Goal: Book appointment/travel/reservation

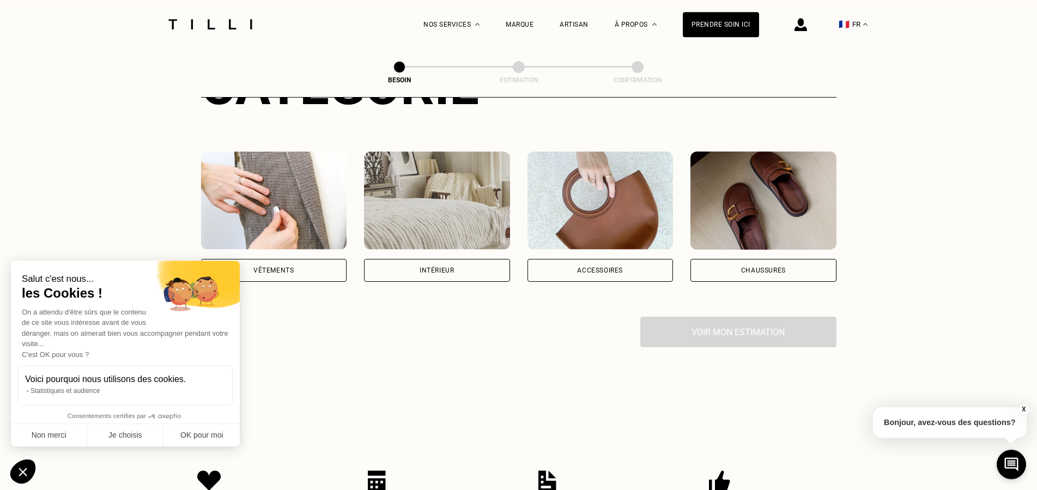
scroll to position [167, 0]
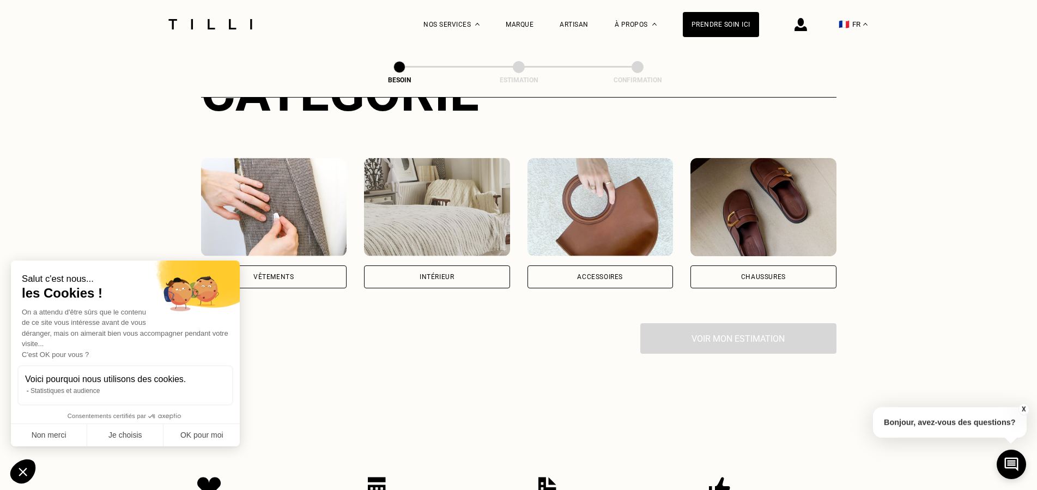
click at [483, 265] on div "Intérieur" at bounding box center [437, 276] width 146 height 23
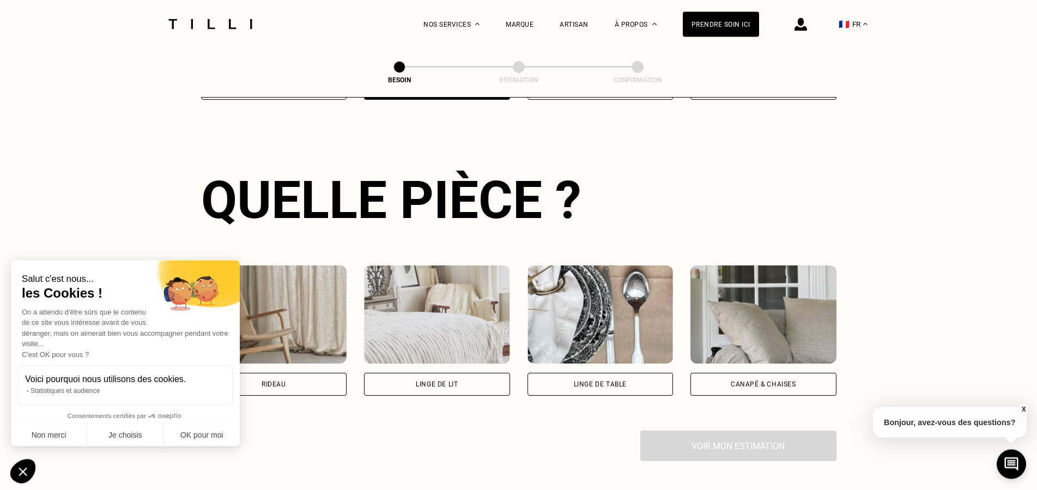
scroll to position [356, 0]
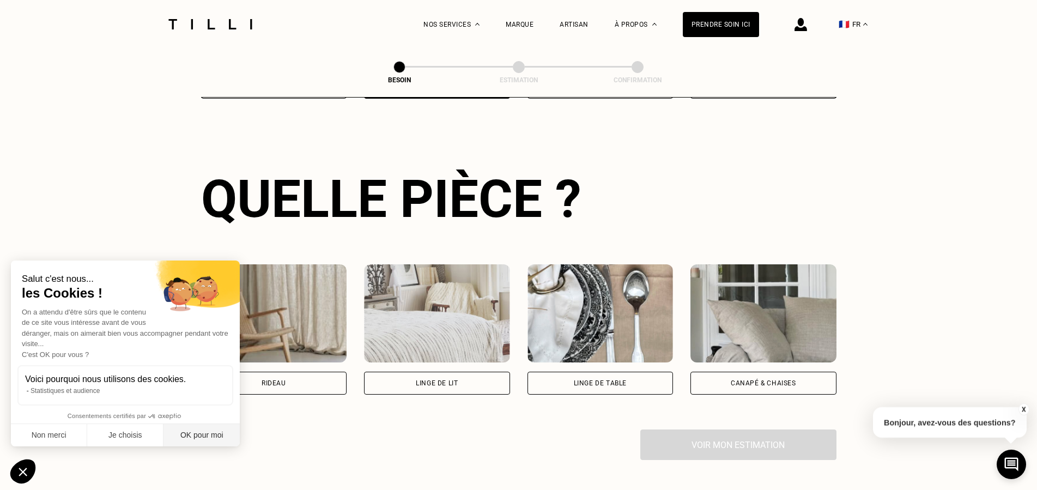
click at [208, 438] on button "OK pour moi" at bounding box center [202, 435] width 76 height 23
checkbox input "true"
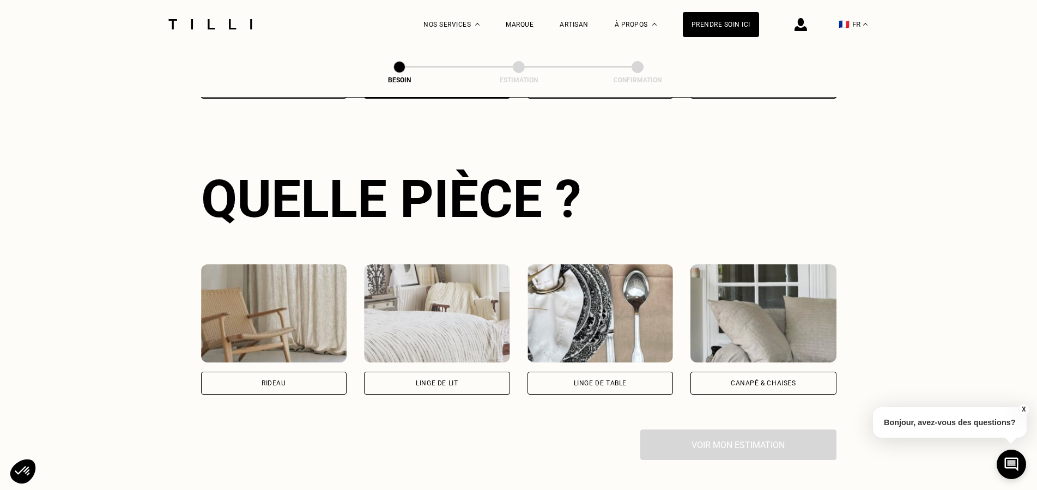
click at [281, 381] on div "Rideau" at bounding box center [274, 383] width 146 height 23
select select "FR"
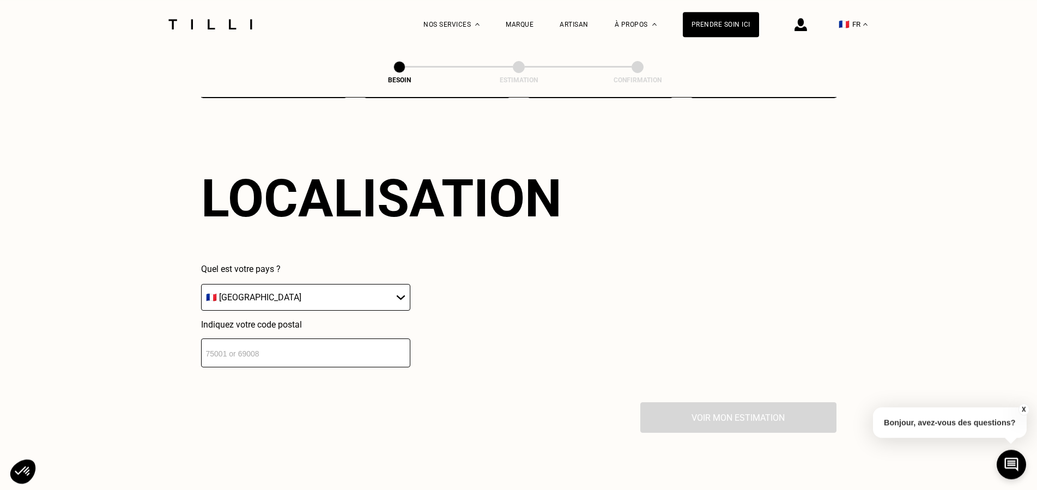
scroll to position [654, 0]
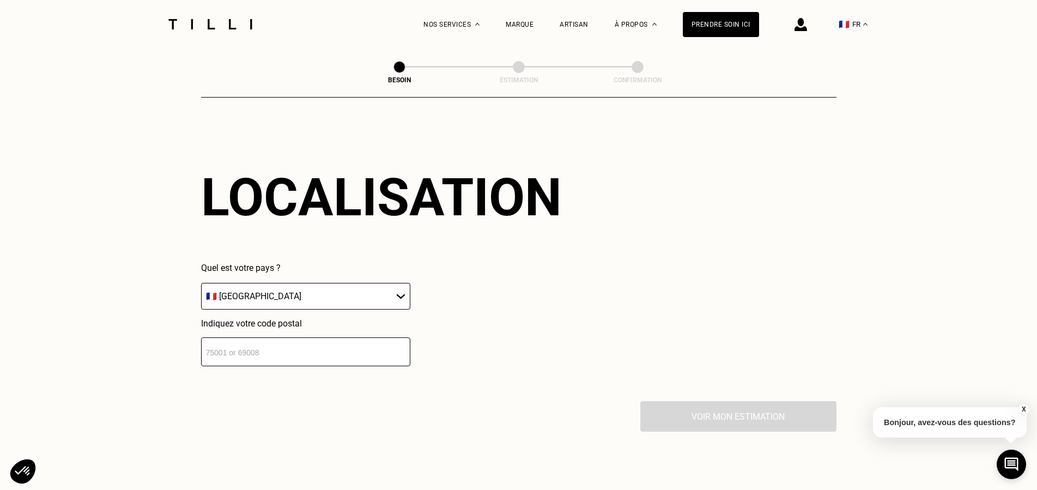
click at [280, 347] on input "number" at bounding box center [305, 351] width 209 height 29
type input ".7"
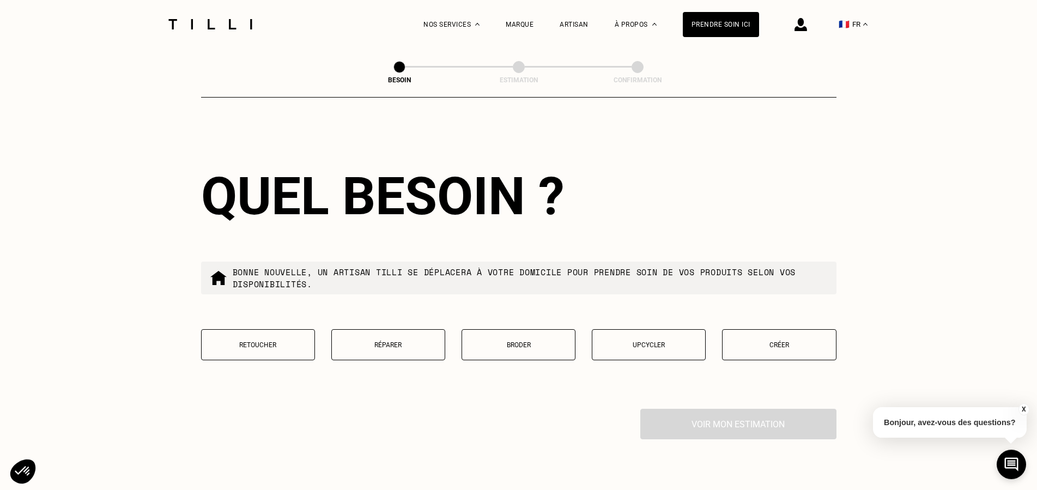
scroll to position [926, 0]
type input "37000"
click at [283, 340] on p "Retoucher" at bounding box center [258, 344] width 102 height 8
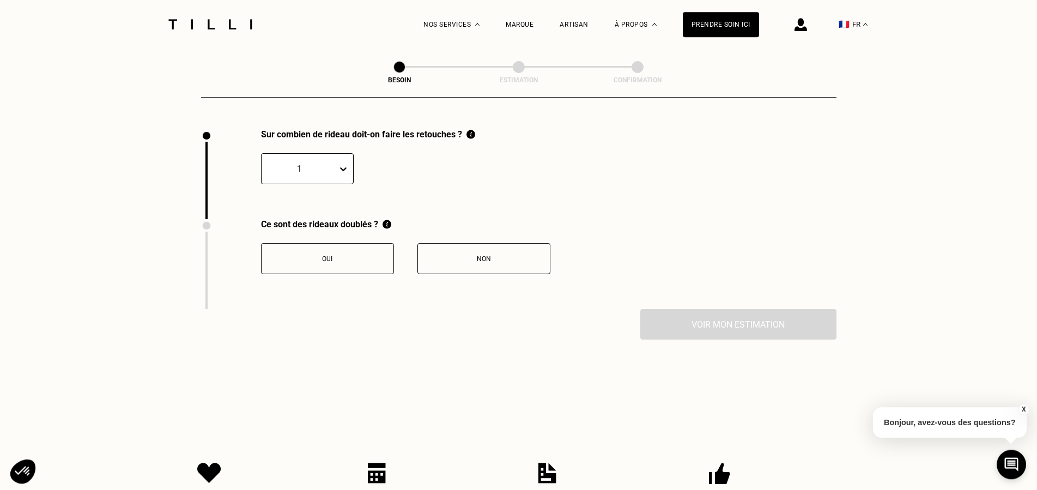
scroll to position [1205, 0]
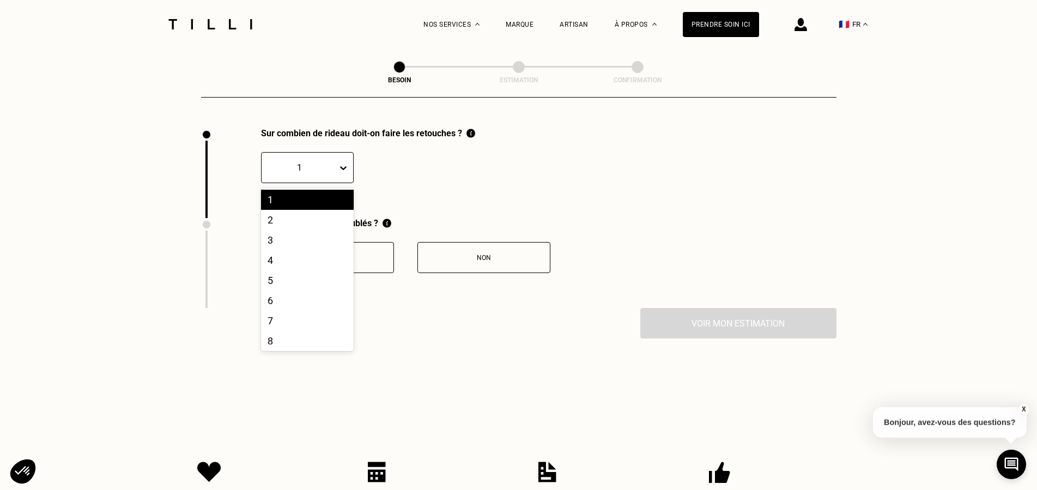
click at [330, 169] on div "1" at bounding box center [300, 167] width 76 height 17
click at [293, 298] on div "6" at bounding box center [307, 301] width 93 height 20
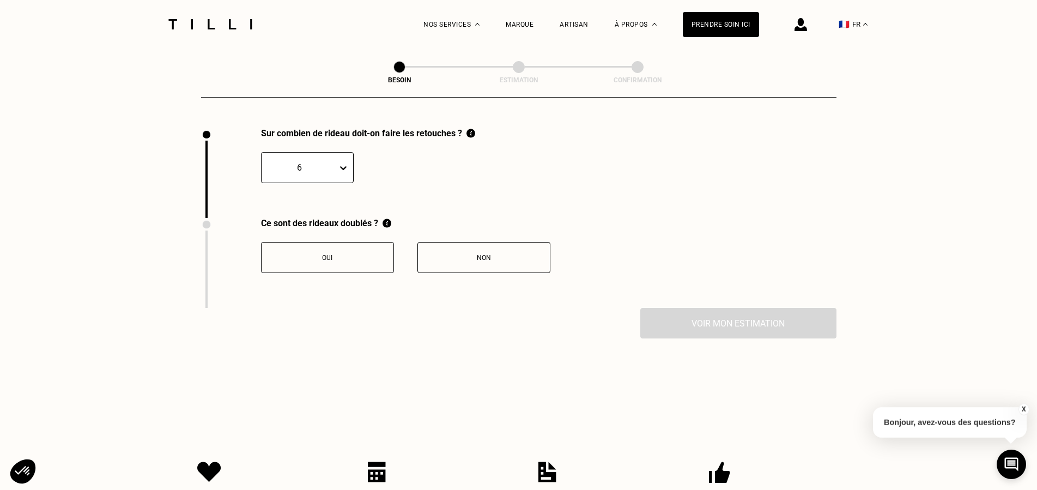
click at [491, 256] on button "Non" at bounding box center [484, 257] width 133 height 31
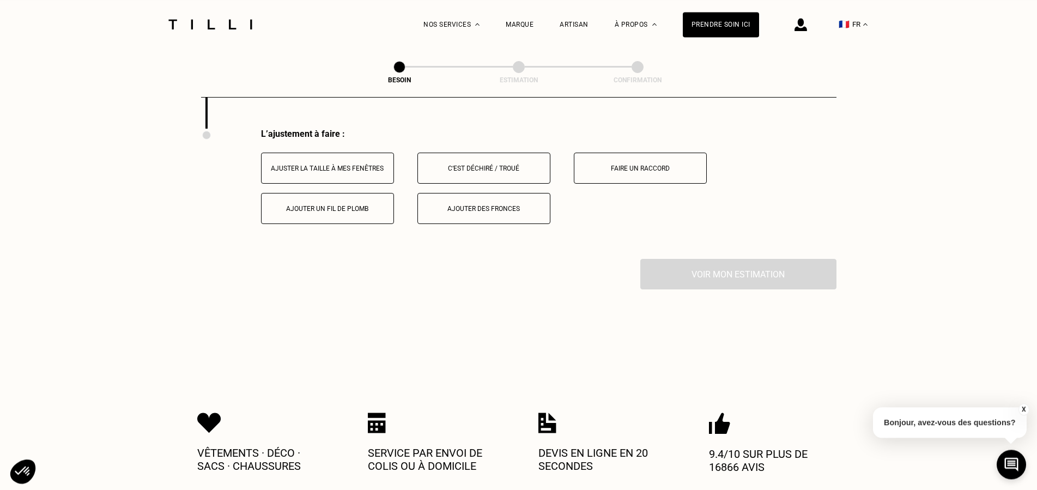
scroll to position [1385, 0]
click at [344, 170] on button "Ajuster la taille à mes fenêtres" at bounding box center [327, 167] width 133 height 31
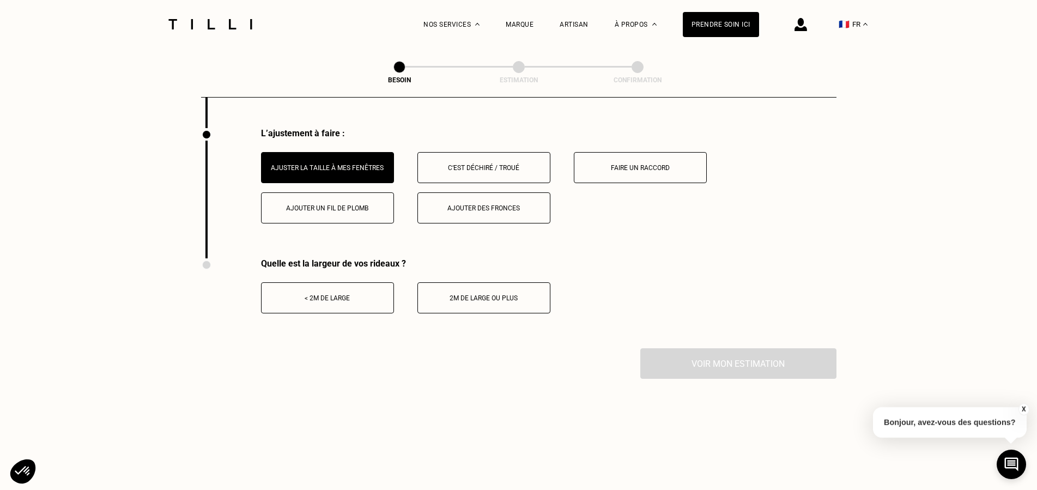
click at [385, 294] on div "< 2m de large" at bounding box center [327, 298] width 121 height 8
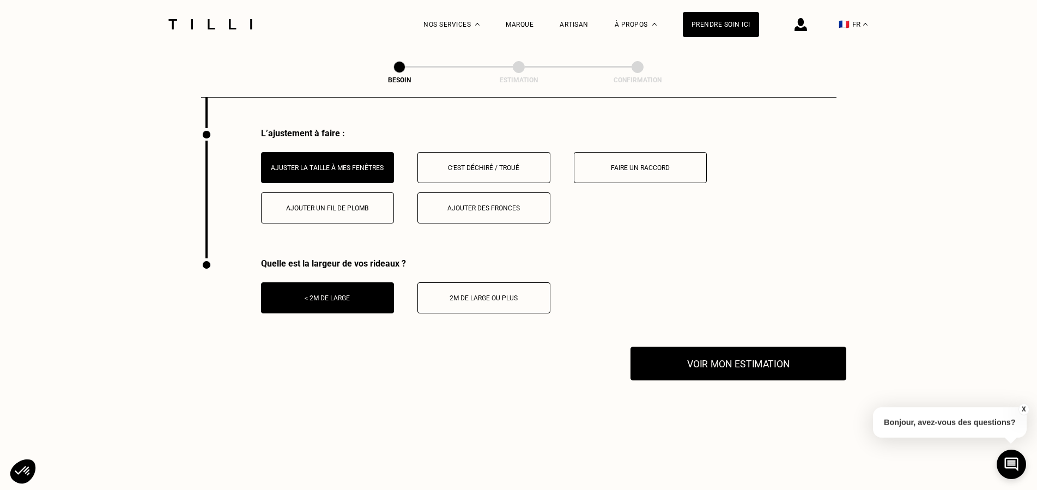
click at [749, 359] on button "Voir mon estimation" at bounding box center [739, 364] width 216 height 34
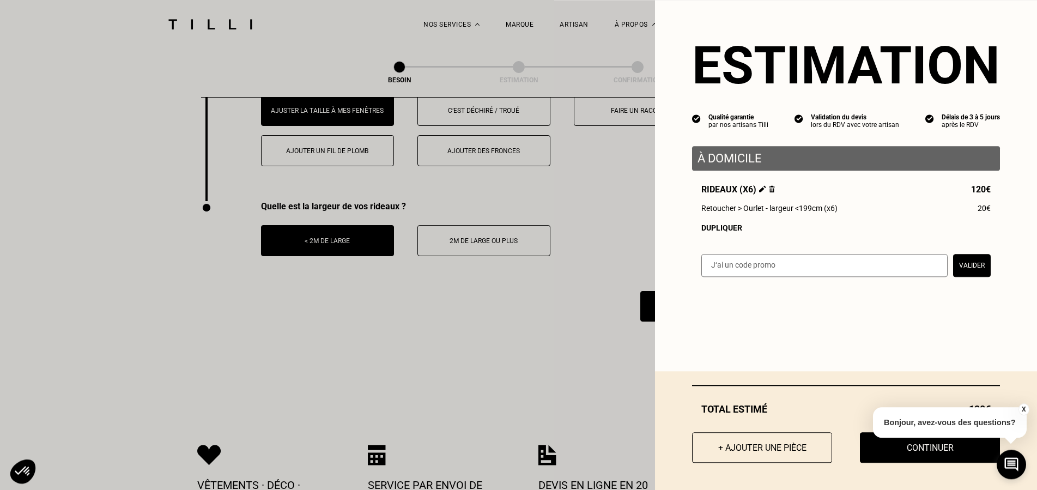
scroll to position [1441, 0]
click at [1020, 407] on button "X" at bounding box center [1023, 409] width 11 height 12
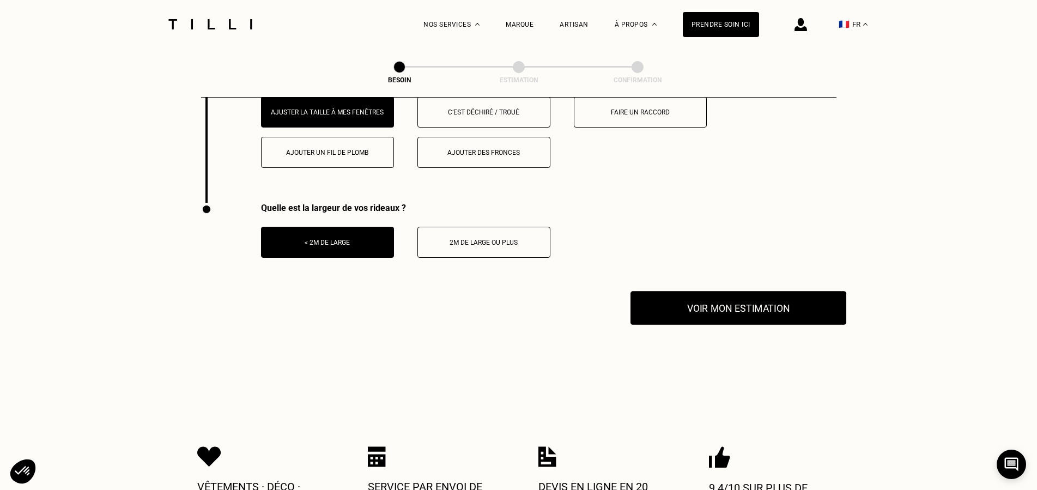
click at [728, 292] on button "Voir mon estimation" at bounding box center [739, 308] width 216 height 34
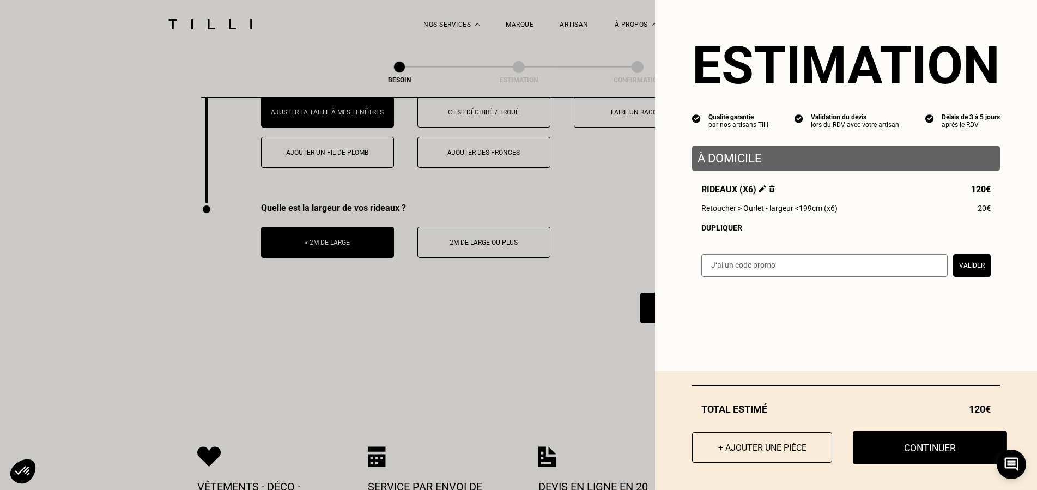
click at [925, 446] on button "Continuer" at bounding box center [930, 448] width 154 height 34
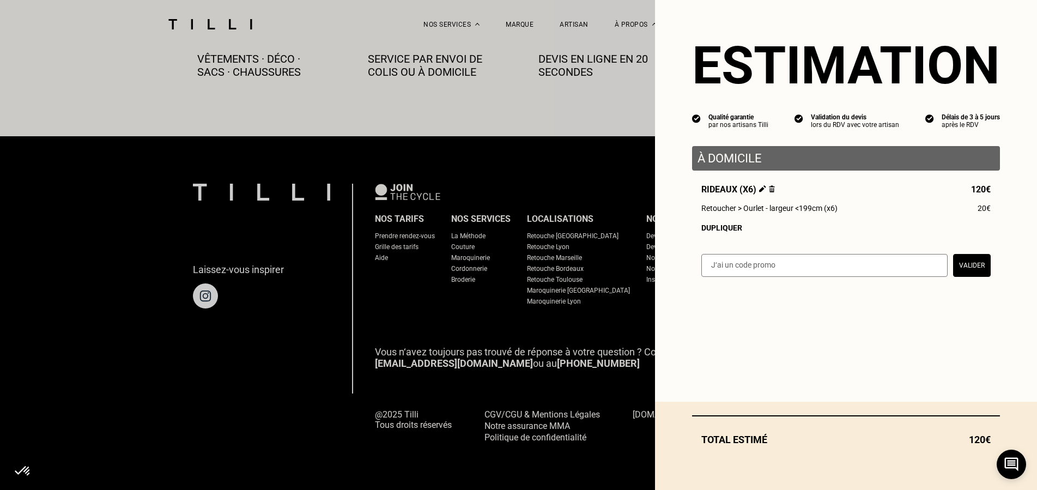
scroll to position [614, 0]
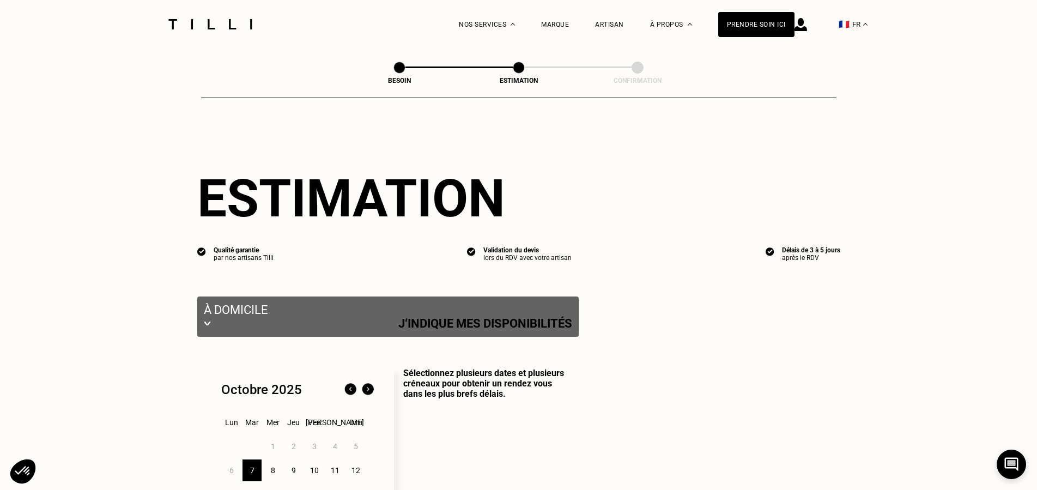
select select "FR"
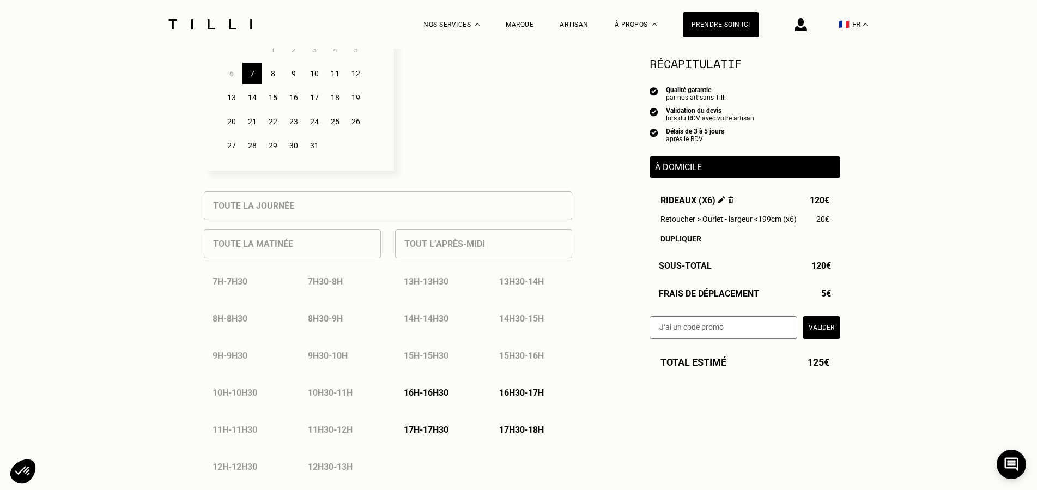
scroll to position [389, 0]
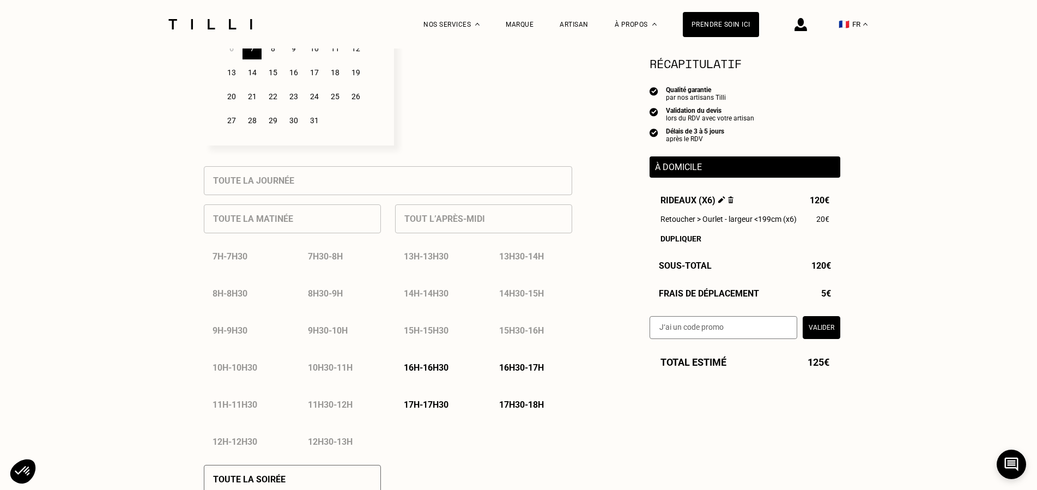
click at [528, 404] on p "17h30 - 18h" at bounding box center [521, 405] width 45 height 10
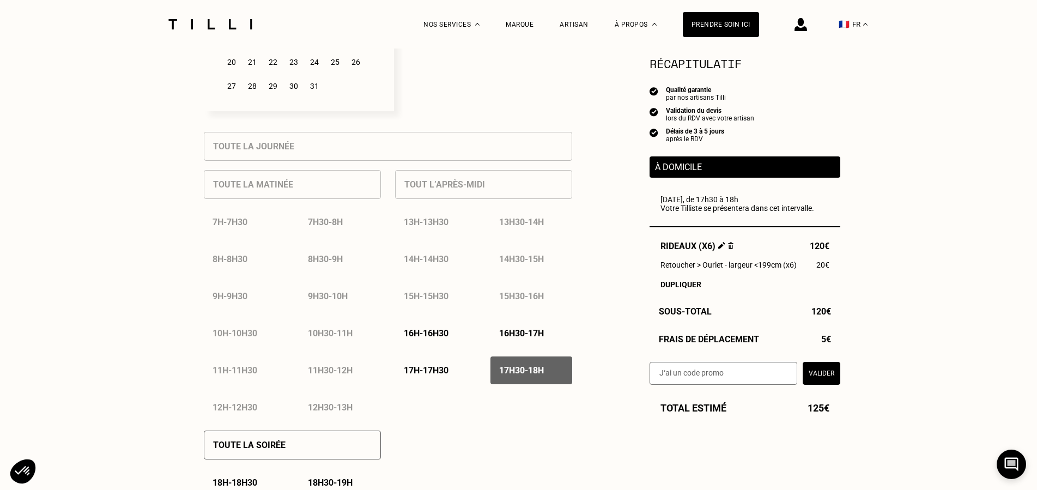
scroll to position [445, 0]
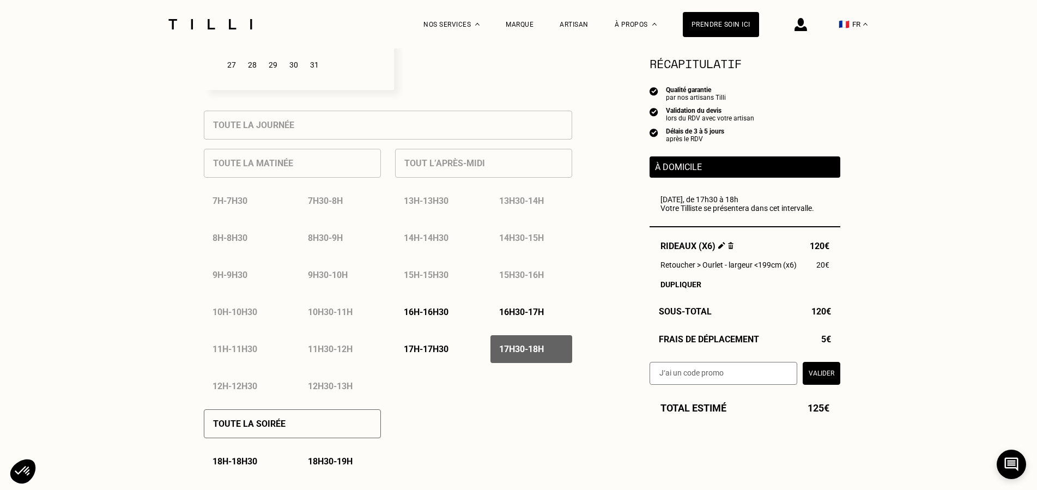
click at [574, 422] on div "J‘indique mes disponibilités [DATE] Lun Mar Mer Jeu Ven Sam Dim 1 2 3 4 5 6 7 8…" at bounding box center [388, 479] width 382 height 1267
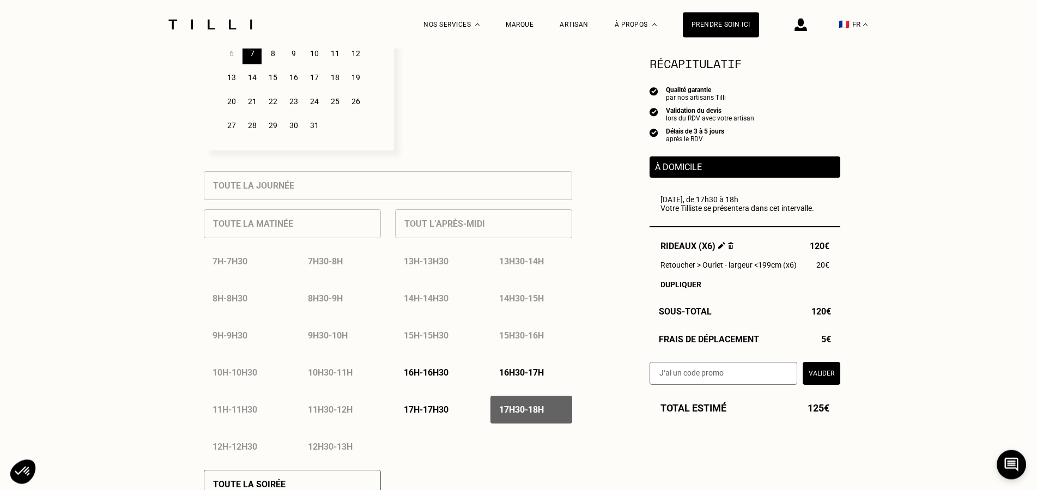
scroll to position [389, 0]
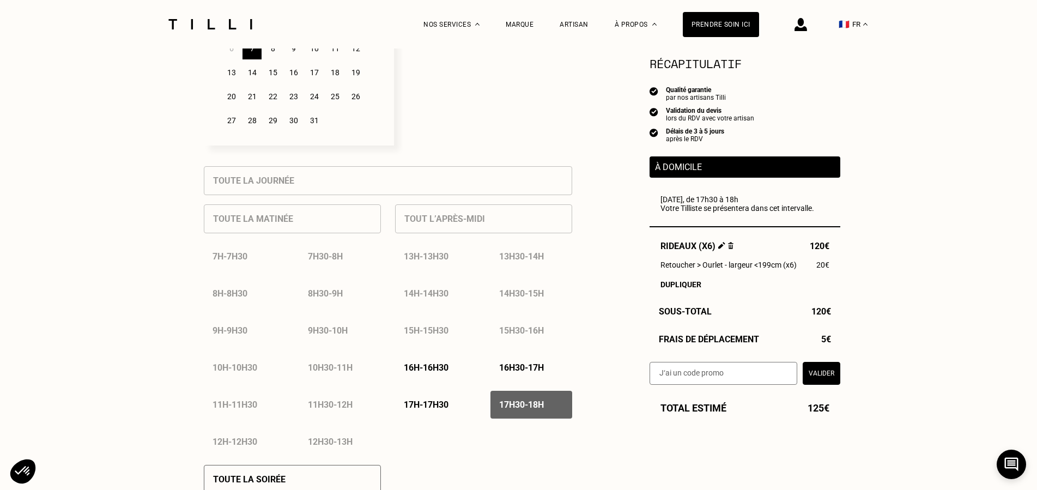
click at [531, 408] on p "17h30 - 18h" at bounding box center [521, 405] width 45 height 10
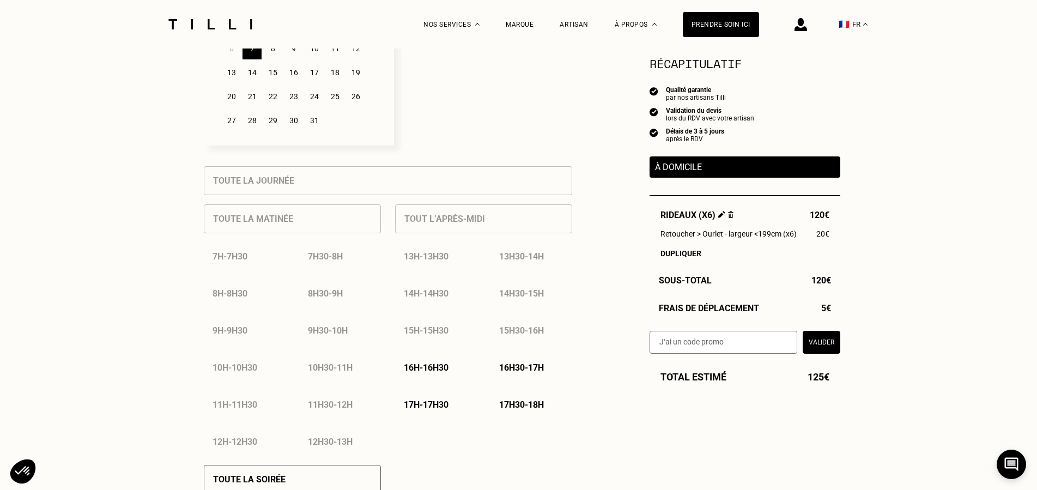
click at [531, 408] on p "17h30 - 18h" at bounding box center [521, 405] width 45 height 10
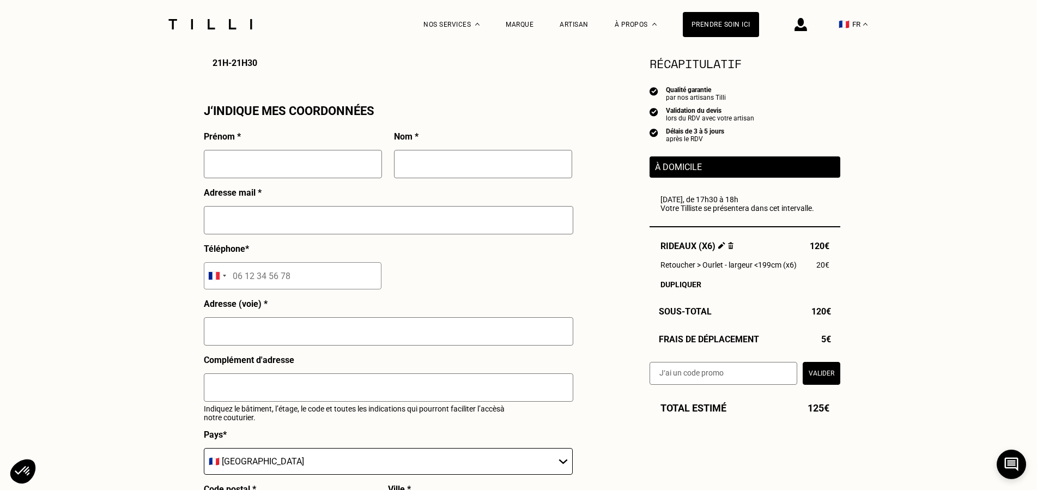
scroll to position [945, 0]
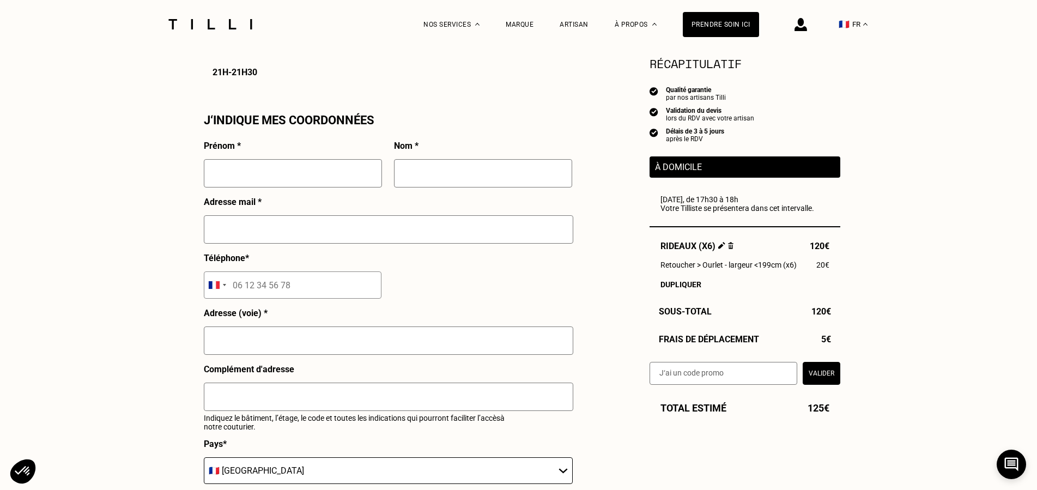
click at [274, 170] on input "text" at bounding box center [293, 173] width 178 height 28
type input "[PERSON_NAME]"
type input "labaronne"
type input "[EMAIL_ADDRESS][DOMAIN_NAME]"
type input "[STREET_ADDRESS][PERSON_NAME]"
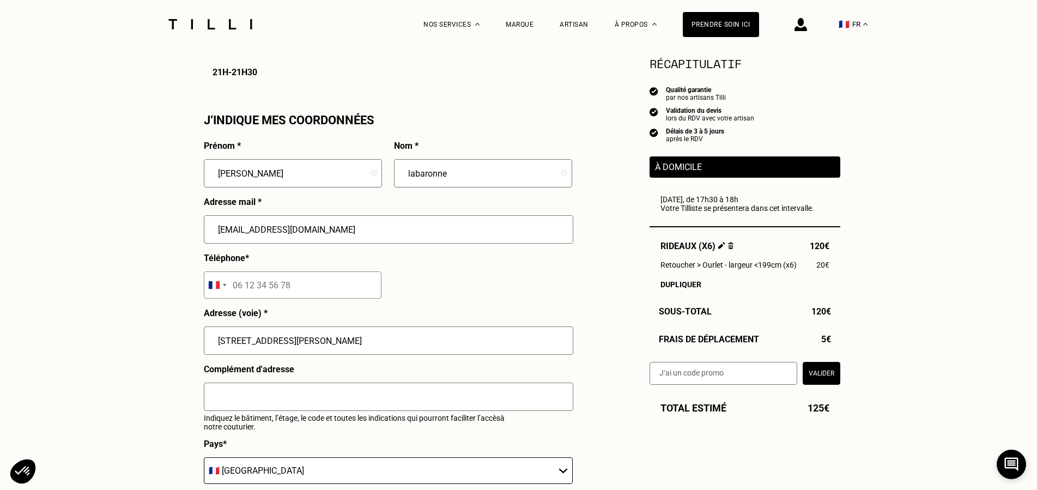
type input "tours"
click at [286, 292] on input "tel" at bounding box center [293, 284] width 178 height 27
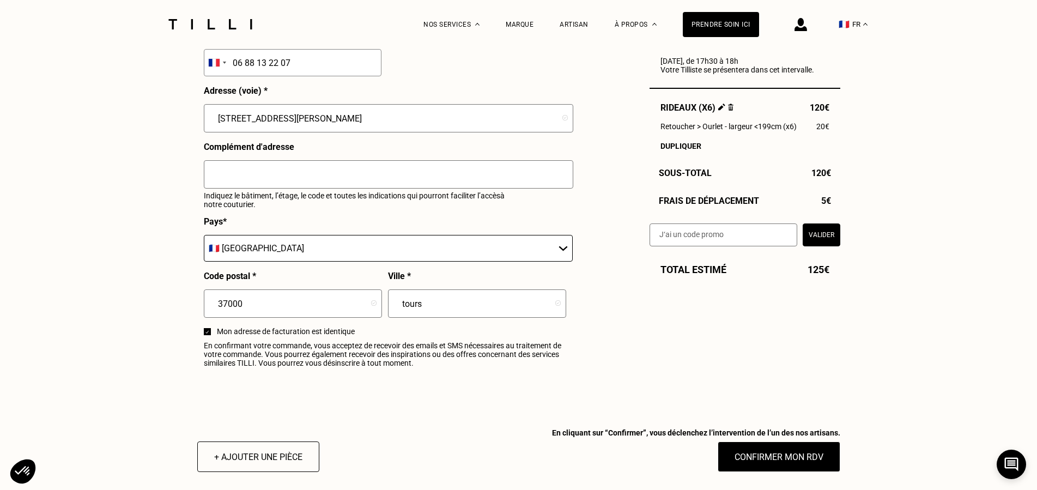
scroll to position [1334, 0]
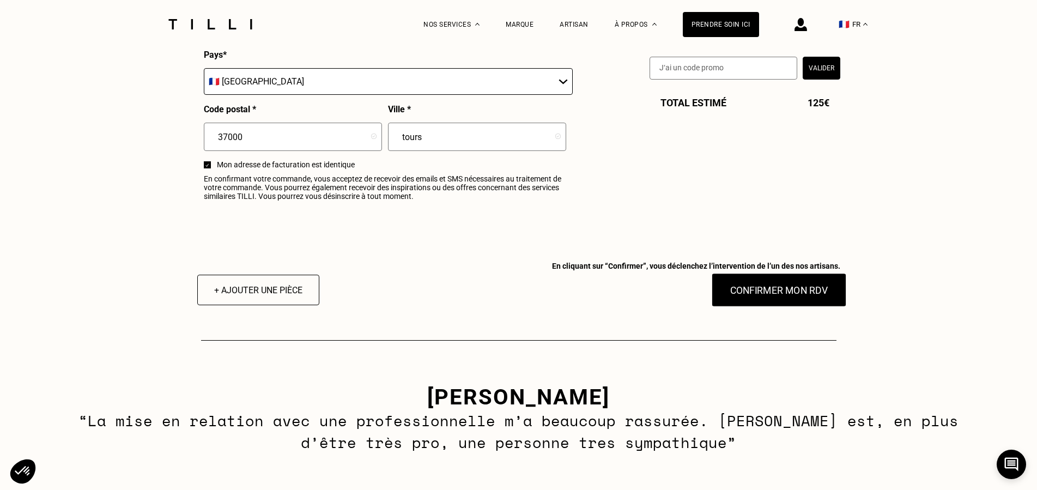
type input "06 88 13 22 07"
click at [777, 299] on button "Confirmer mon RDV" at bounding box center [778, 290] width 135 height 34
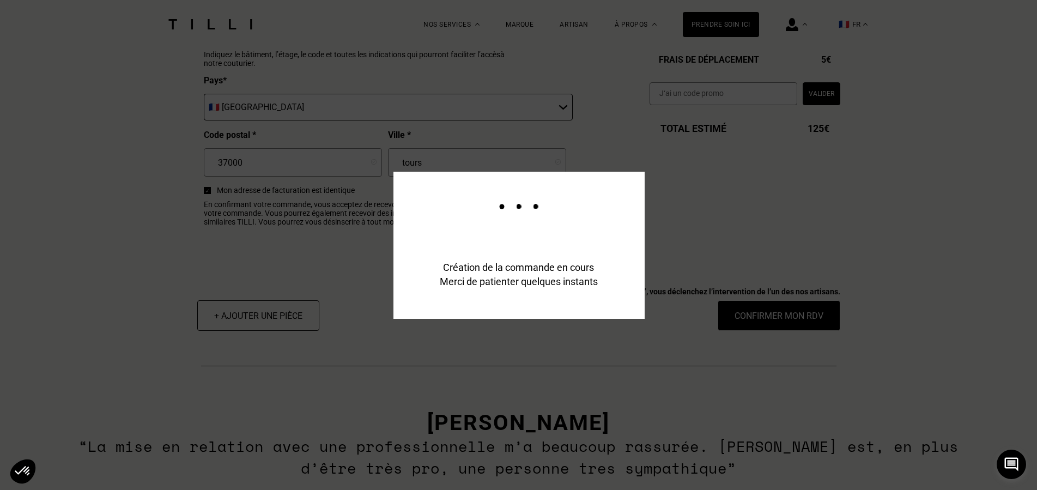
scroll to position [1361, 0]
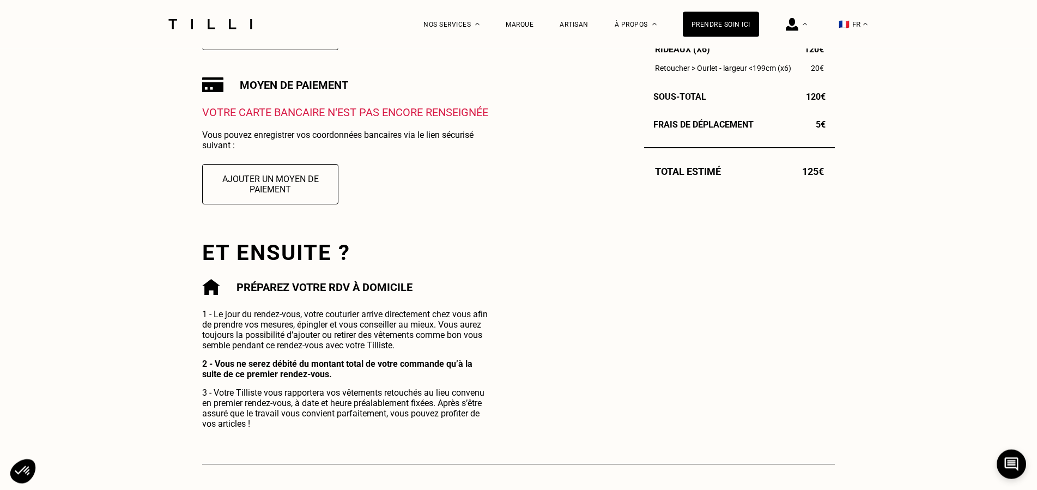
scroll to position [278, 0]
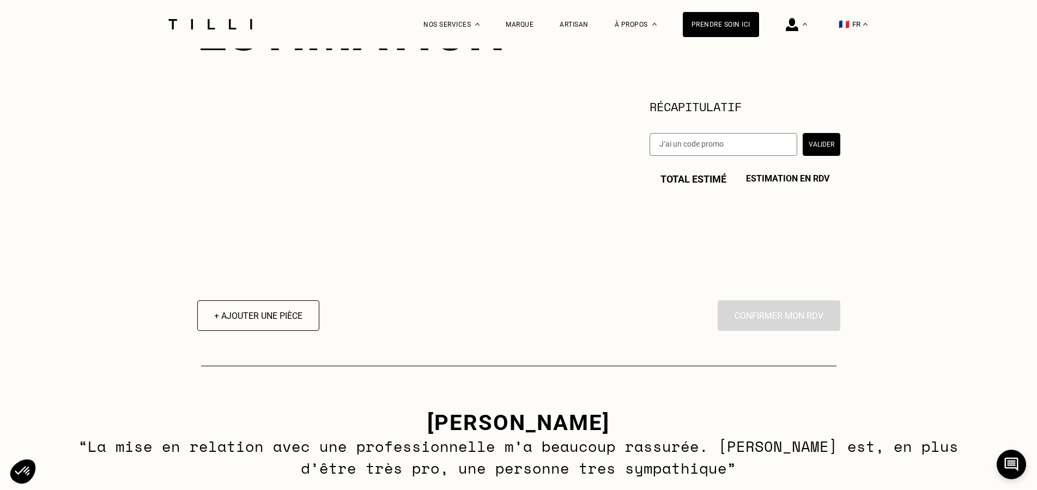
scroll to position [167, 0]
click at [297, 321] on button "+ Ajouter une pièce" at bounding box center [258, 315] width 134 height 34
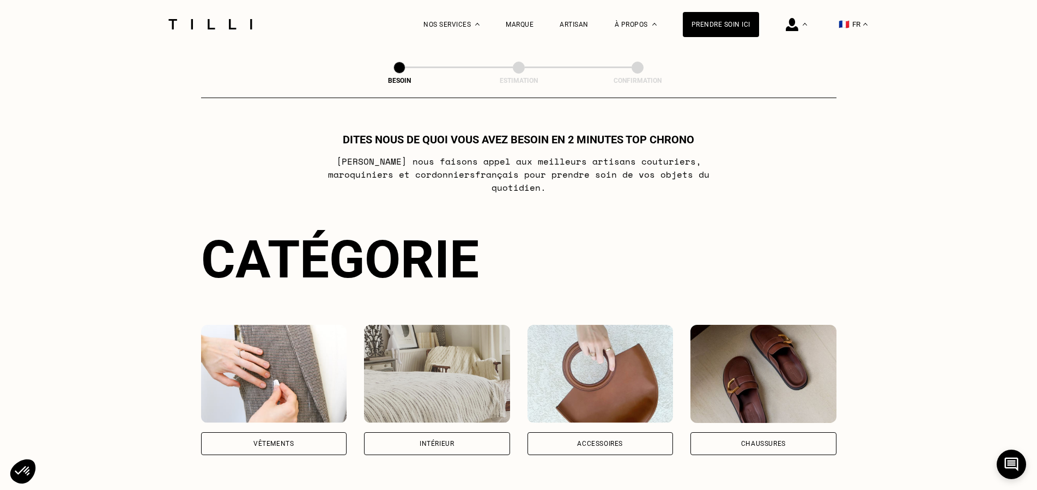
scroll to position [167, 0]
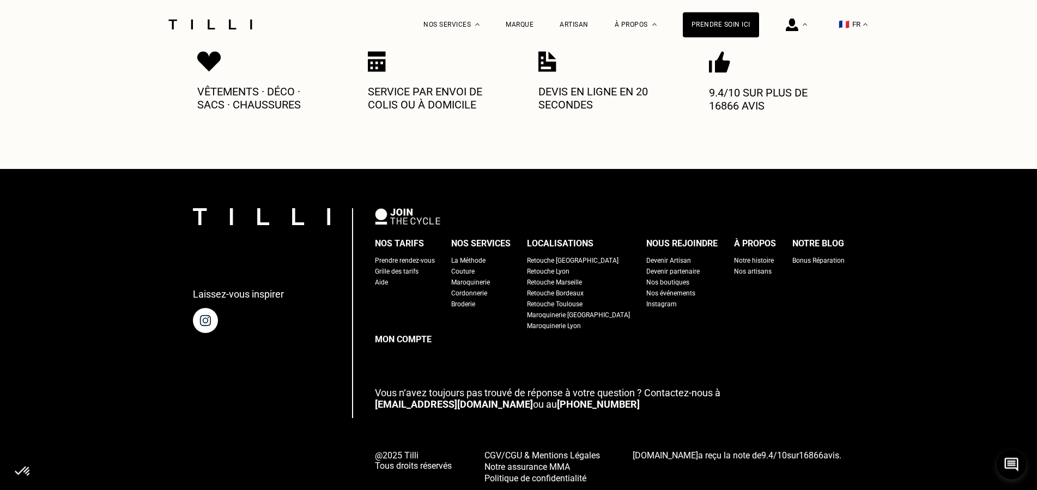
scroll to position [392, 0]
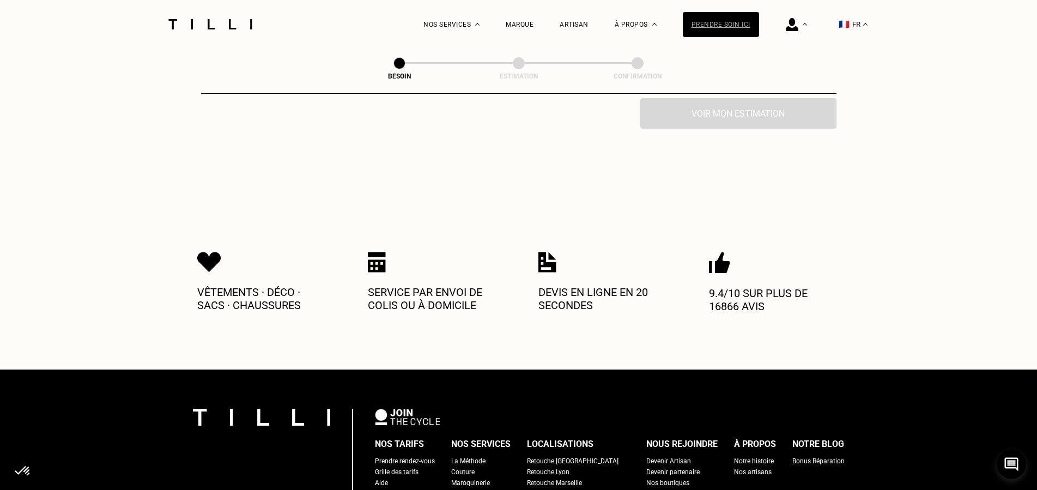
click at [740, 25] on div "Prendre soin ici" at bounding box center [721, 24] width 76 height 25
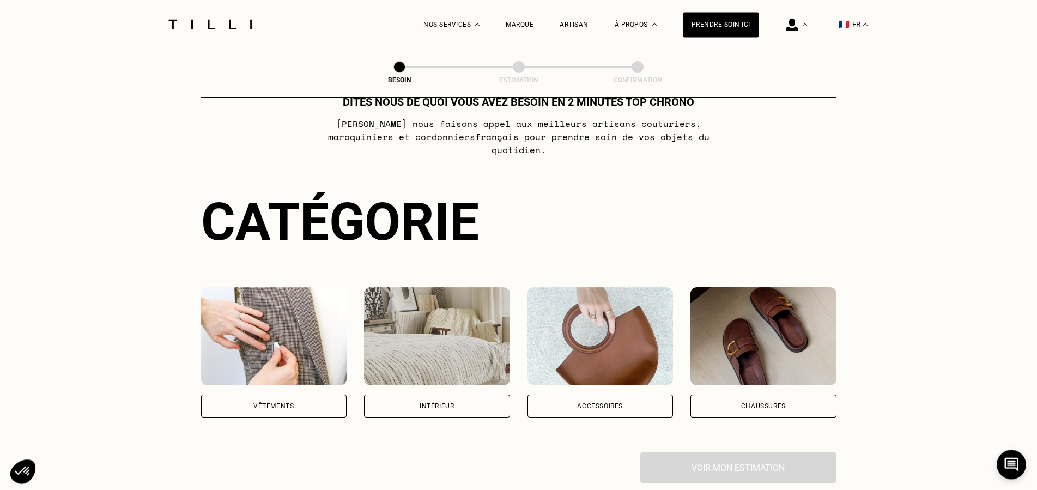
scroll to position [56, 0]
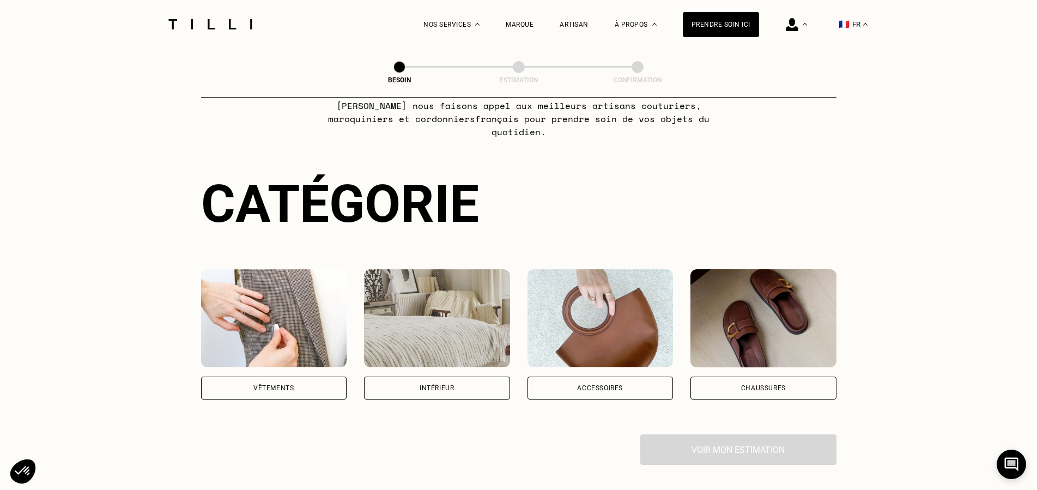
click at [441, 385] on div "Intérieur" at bounding box center [437, 388] width 34 height 7
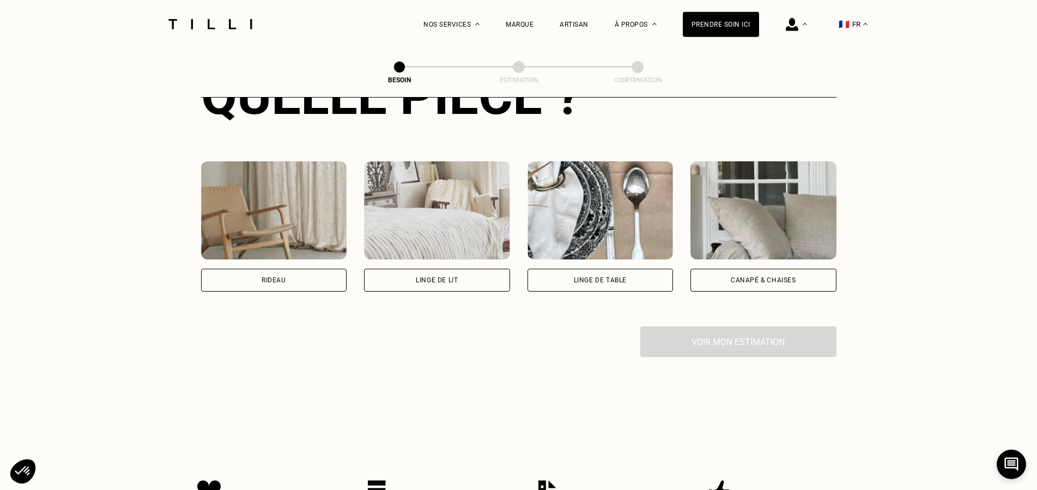
scroll to position [485, 0]
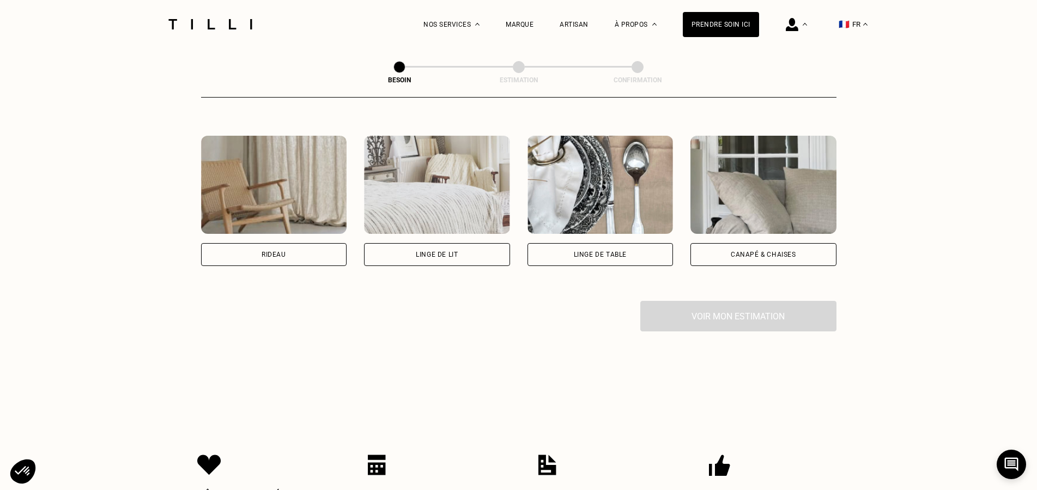
click at [295, 250] on div "Rideau" at bounding box center [274, 254] width 146 height 23
select select "FR"
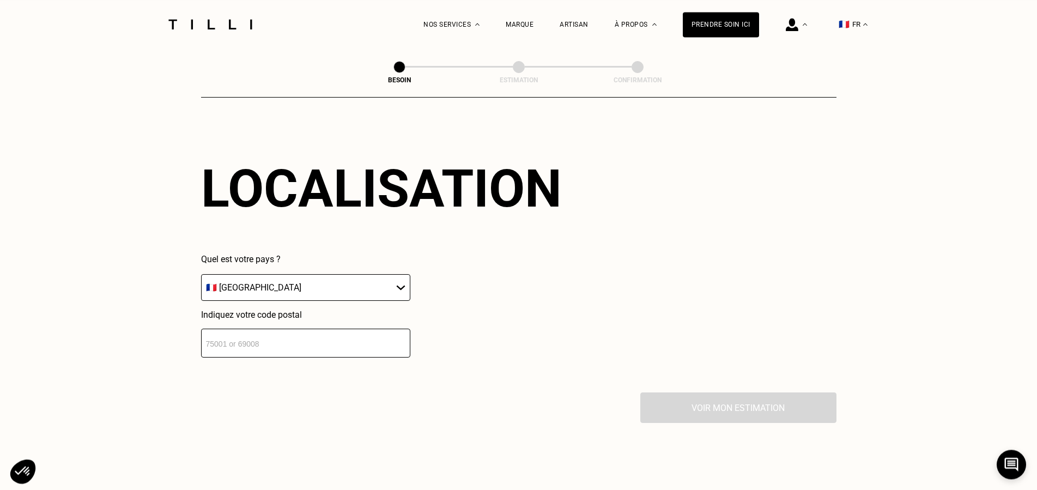
scroll to position [695, 0]
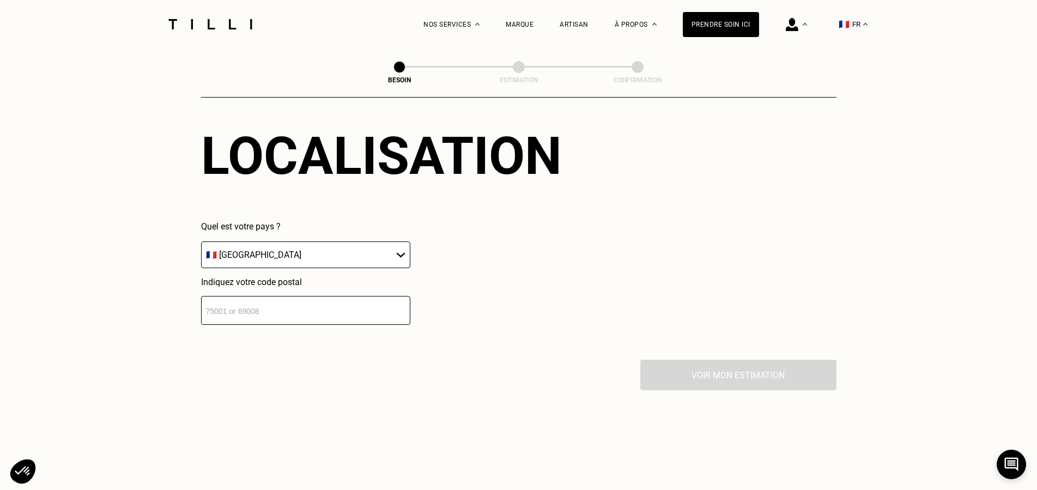
click at [319, 303] on input "number" at bounding box center [305, 310] width 209 height 29
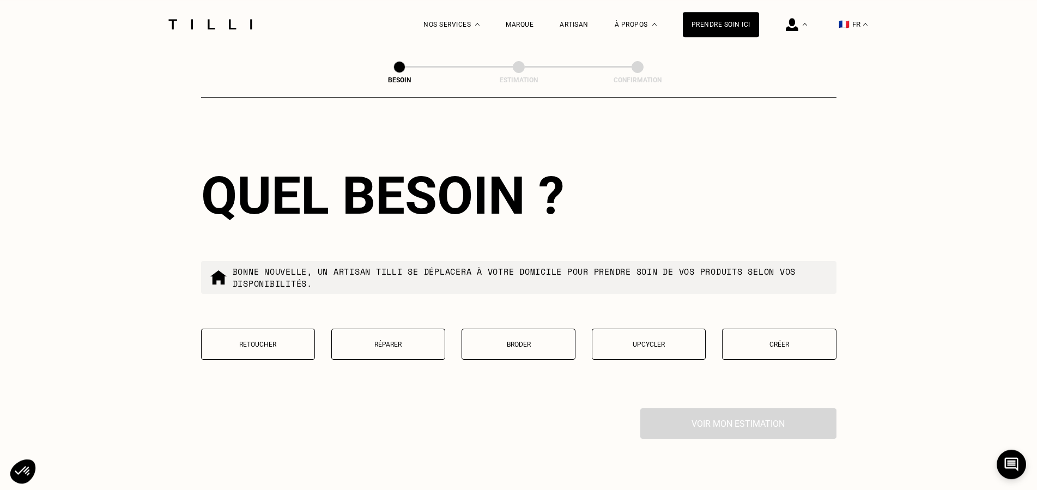
scroll to position [926, 0]
type input "37000"
click at [277, 347] on button "Retoucher" at bounding box center [258, 343] width 114 height 31
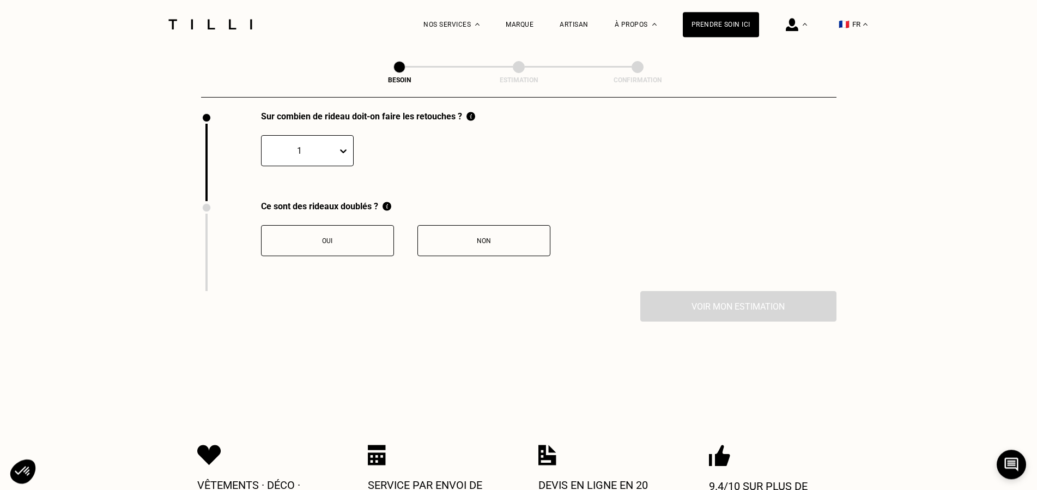
scroll to position [1225, 0]
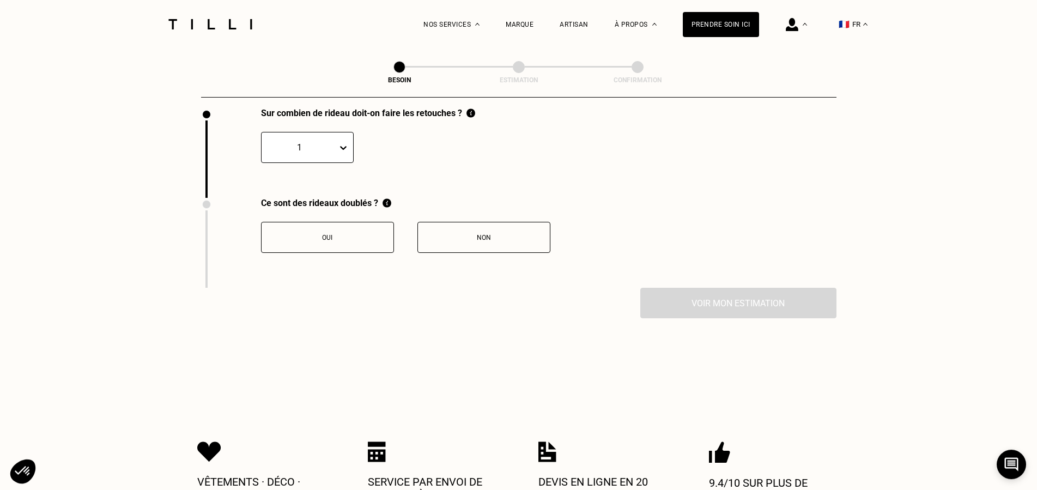
click at [342, 146] on icon at bounding box center [343, 148] width 7 height 4
click at [303, 289] on div "10" at bounding box center [307, 289] width 93 height 20
click at [487, 236] on button "Non" at bounding box center [484, 237] width 133 height 31
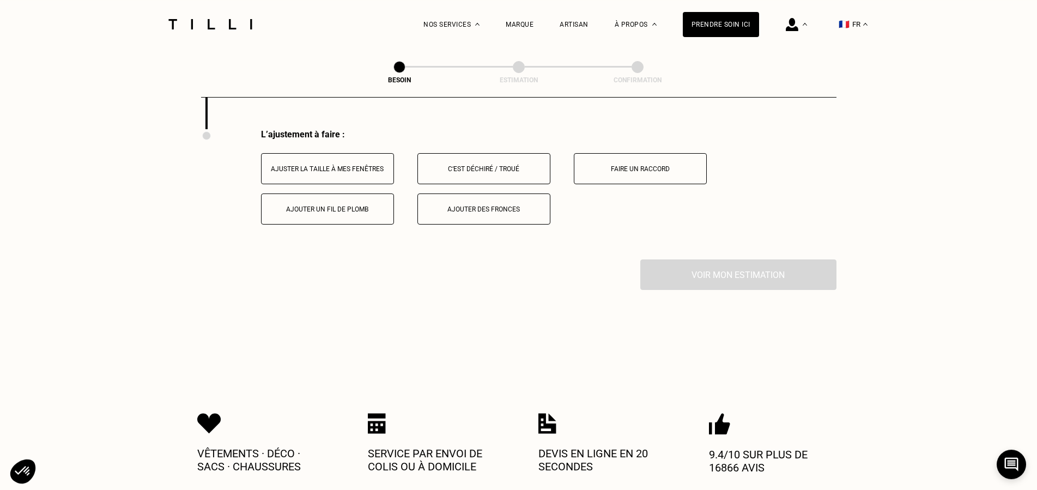
scroll to position [1385, 0]
click at [338, 166] on button "Ajuster la taille à mes fenêtres" at bounding box center [327, 167] width 133 height 31
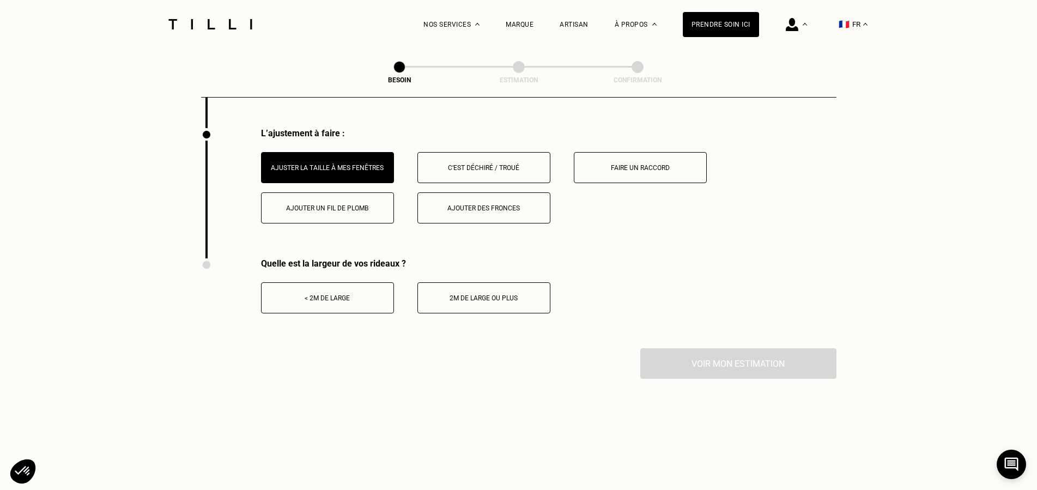
click at [314, 294] on div "< 2m de large" at bounding box center [327, 298] width 121 height 8
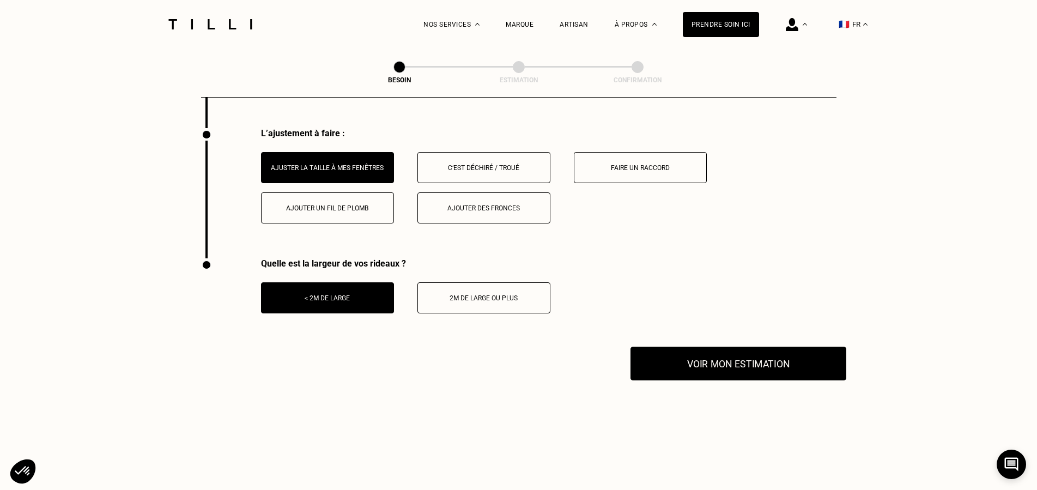
click at [803, 362] on button "Voir mon estimation" at bounding box center [739, 364] width 216 height 34
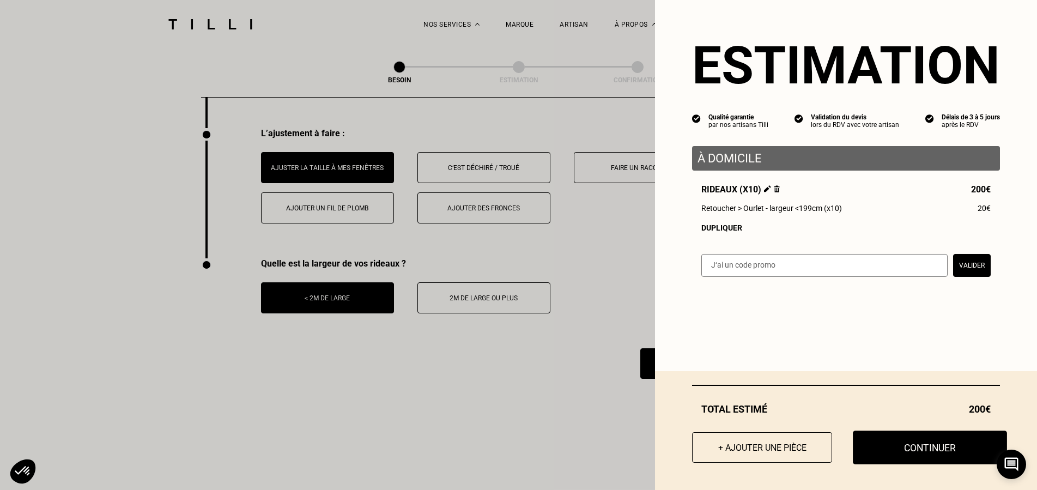
click at [905, 449] on button "Continuer" at bounding box center [930, 448] width 154 height 34
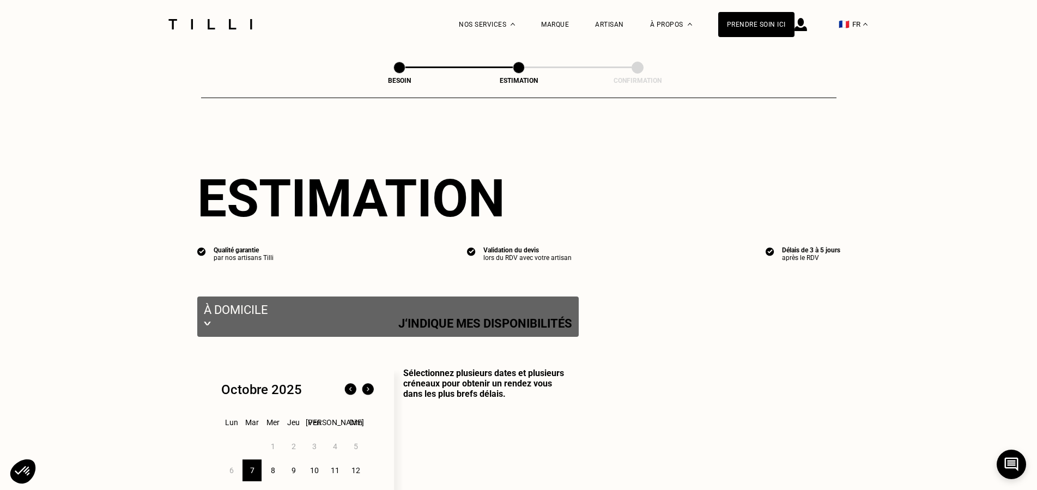
select select "FR"
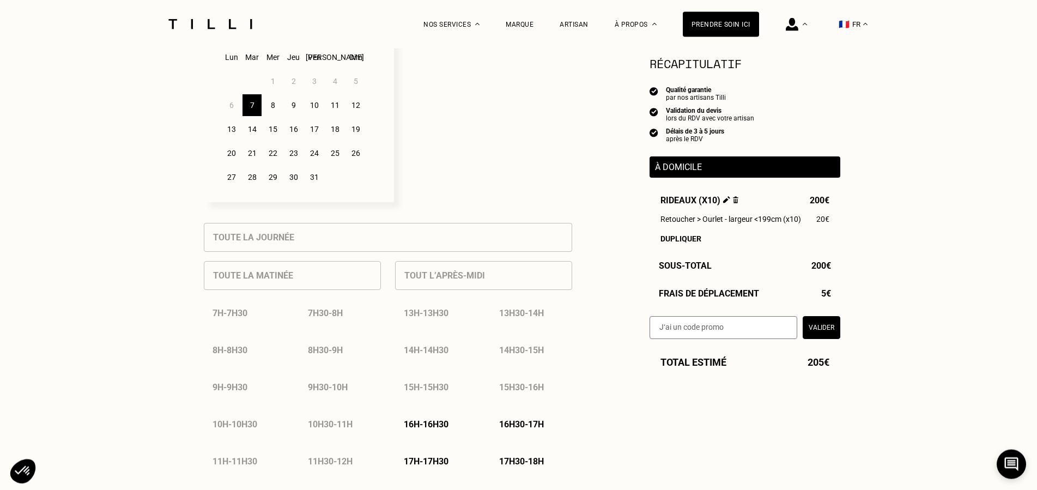
scroll to position [334, 0]
click at [512, 465] on p "17h30 - 18h" at bounding box center [521, 460] width 45 height 10
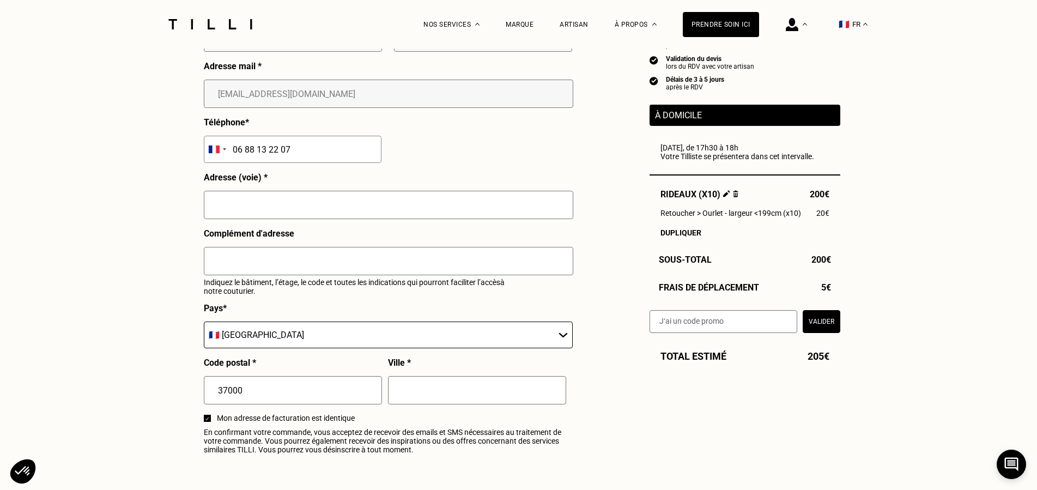
scroll to position [1168, 0]
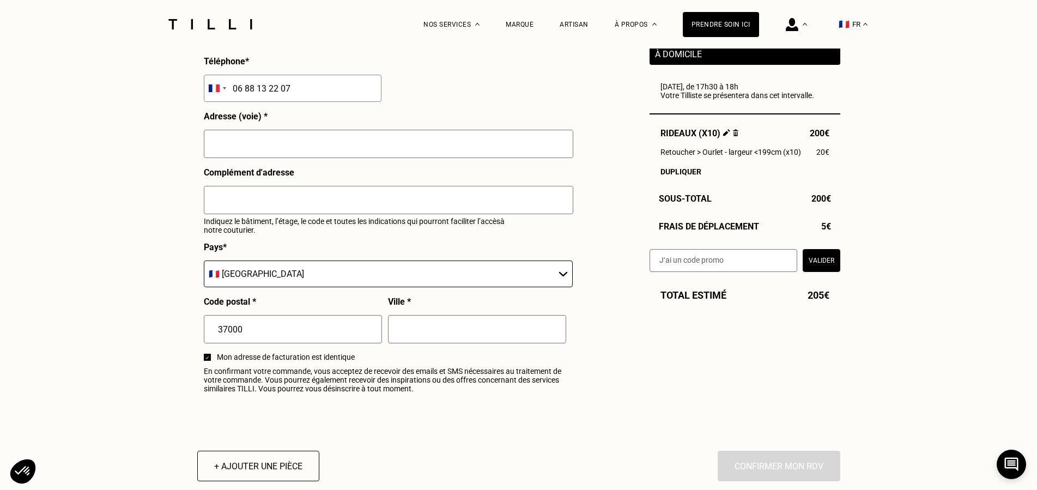
click at [262, 152] on input "text" at bounding box center [389, 144] width 370 height 28
type input "[STREET_ADDRESS][PERSON_NAME]"
type input "tours"
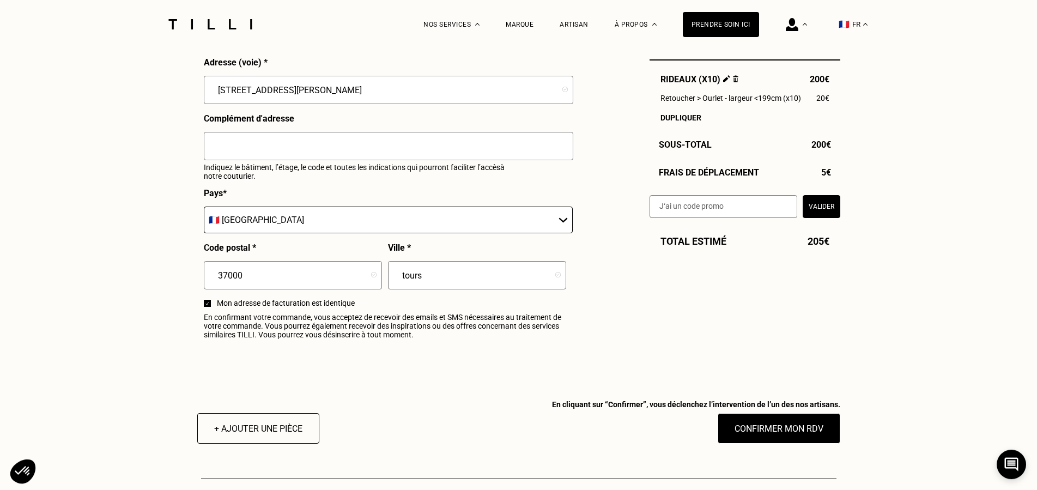
scroll to position [1223, 0]
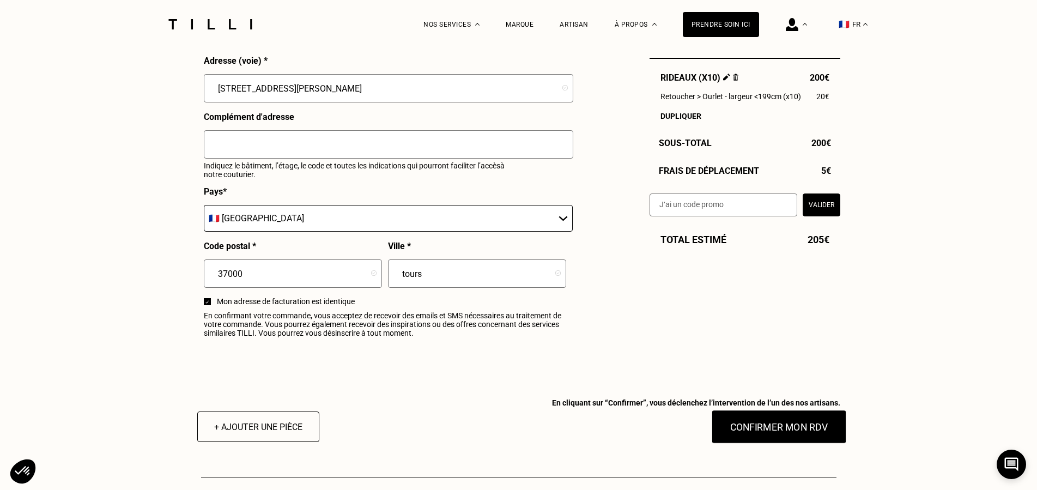
click at [806, 439] on button "Confirmer mon RDV" at bounding box center [778, 427] width 135 height 34
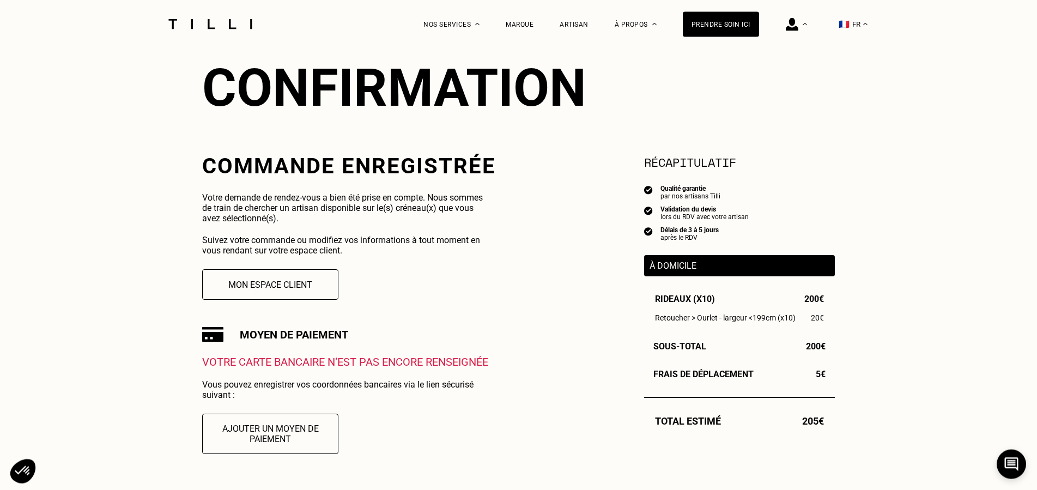
scroll to position [167, 0]
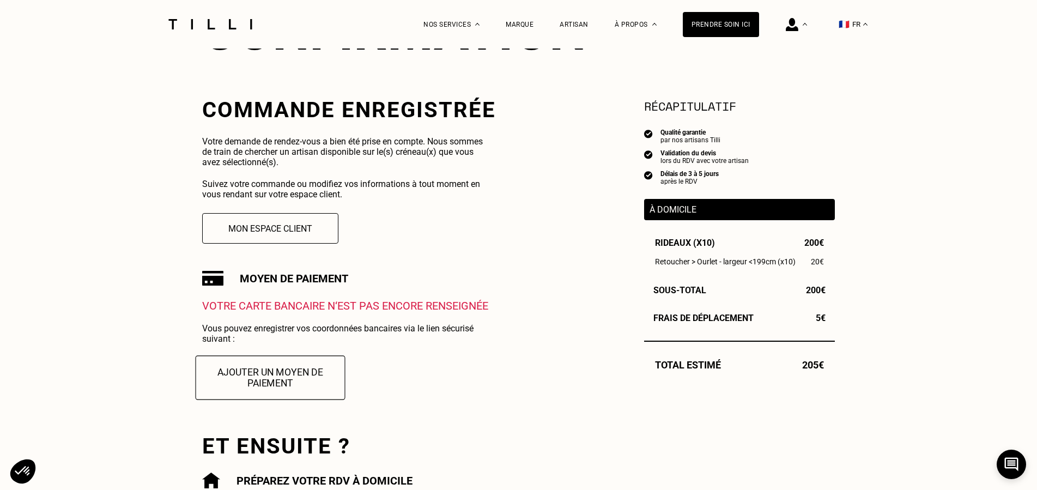
click at [288, 384] on button "Ajouter un moyen de paiement" at bounding box center [271, 377] width 150 height 44
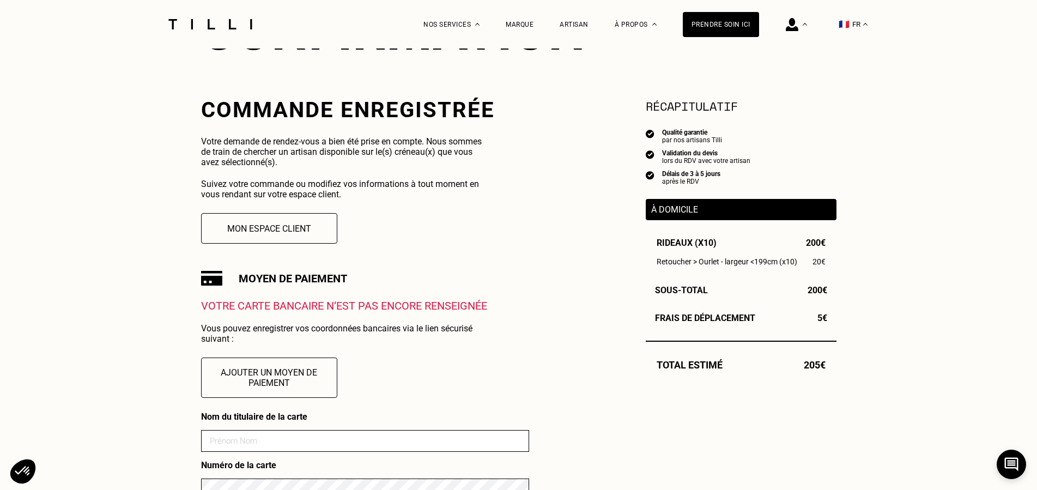
click at [349, 439] on input at bounding box center [365, 441] width 328 height 22
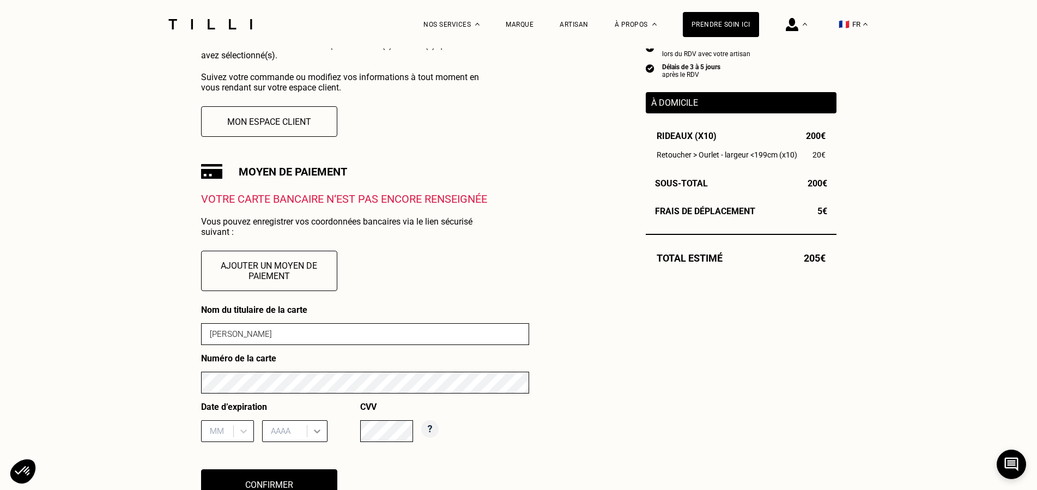
scroll to position [278, 0]
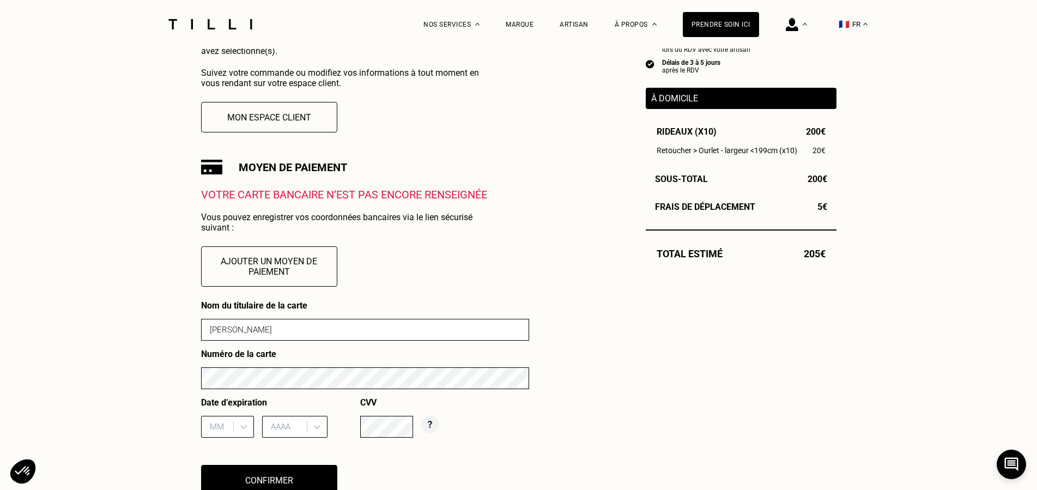
type input "[PERSON_NAME]"
click at [242, 429] on div "MM" at bounding box center [227, 427] width 53 height 22
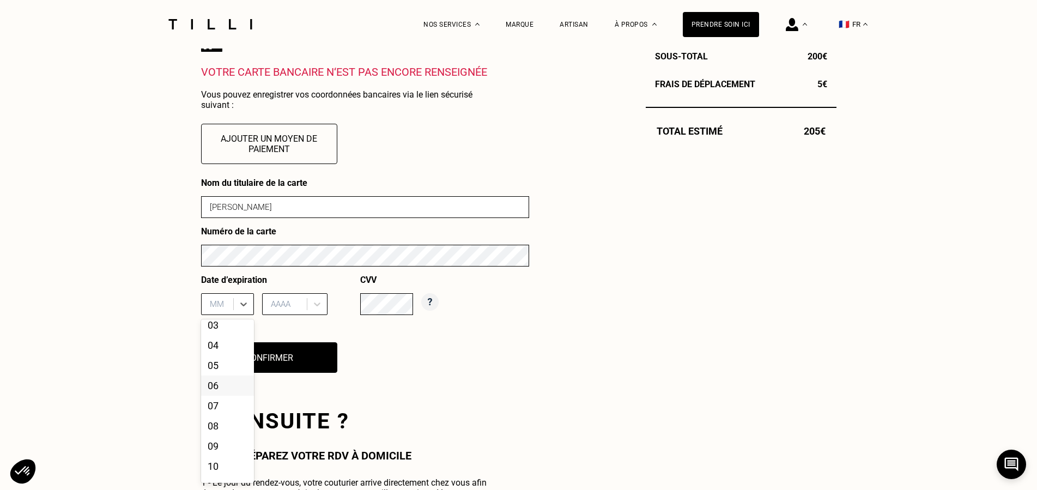
scroll to position [72, 0]
click at [217, 431] on div "09" at bounding box center [227, 421] width 53 height 20
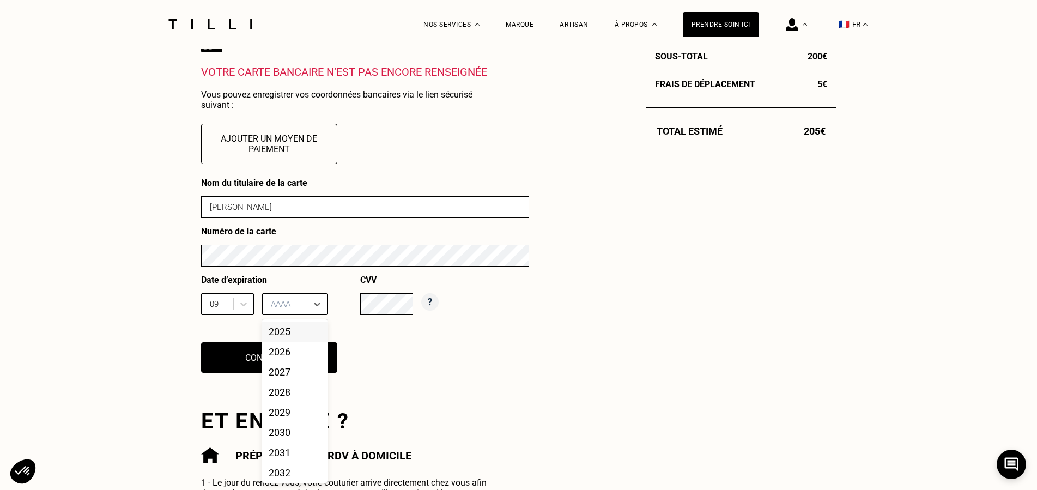
click at [301, 310] on div at bounding box center [286, 304] width 31 height 12
click at [292, 396] on div "2028" at bounding box center [294, 392] width 65 height 20
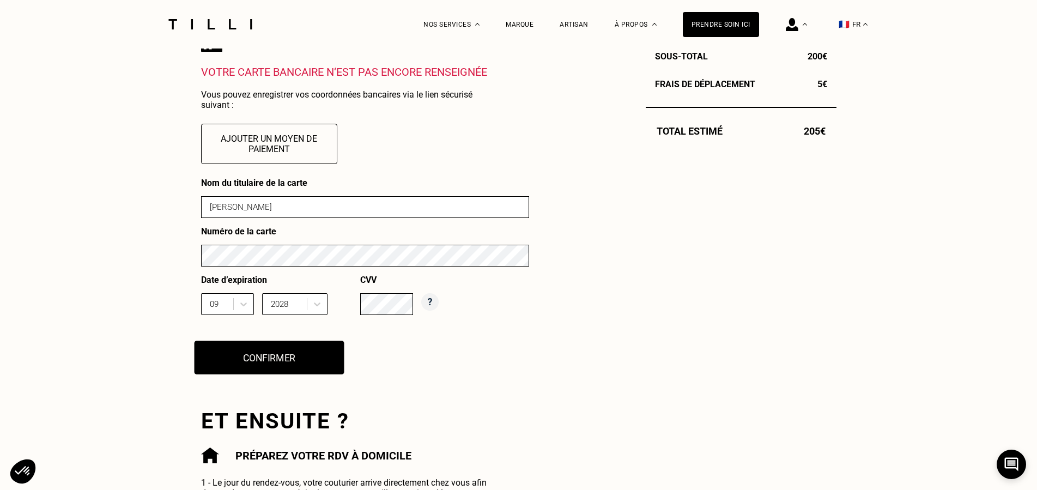
click at [277, 358] on button "Confirmer" at bounding box center [269, 358] width 150 height 34
